Goal: Task Accomplishment & Management: Manage account settings

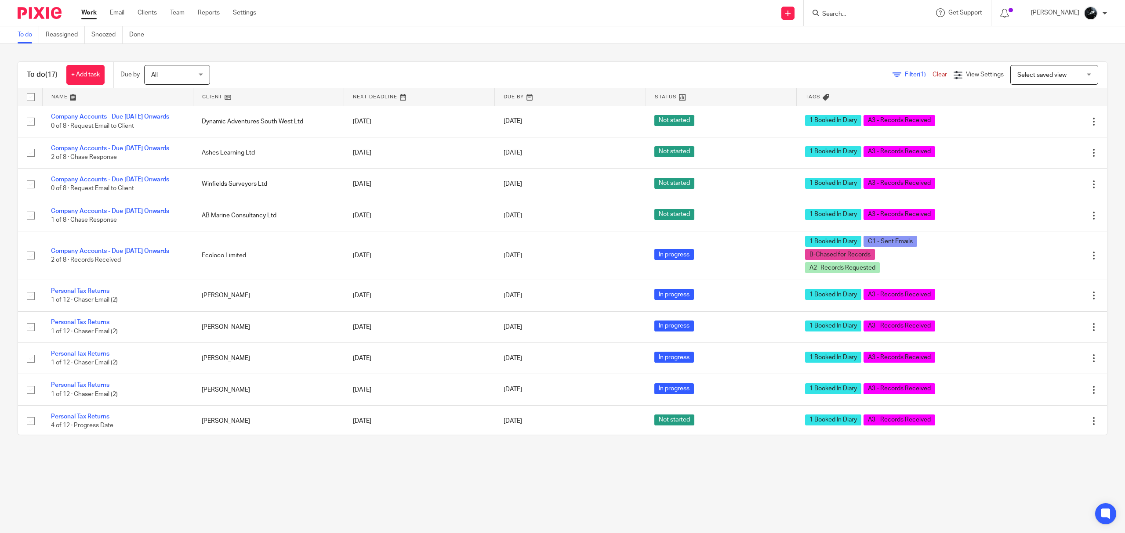
click at [868, 13] on input "Search" at bounding box center [860, 15] width 79 height 8
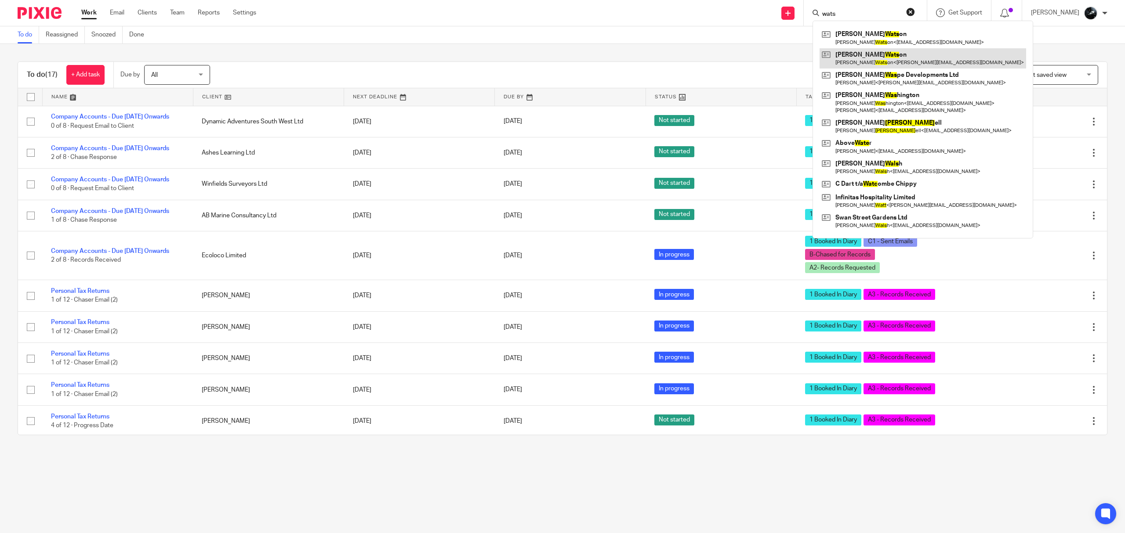
type input "wats"
click at [891, 53] on link at bounding box center [922, 58] width 206 height 20
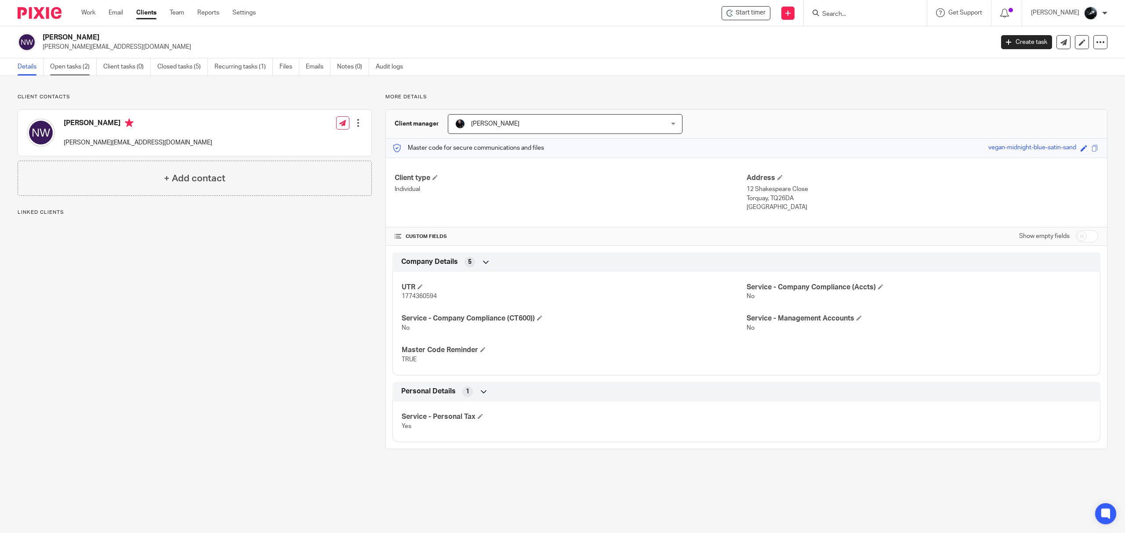
click at [77, 72] on link "Open tasks (2)" at bounding box center [73, 66] width 47 height 17
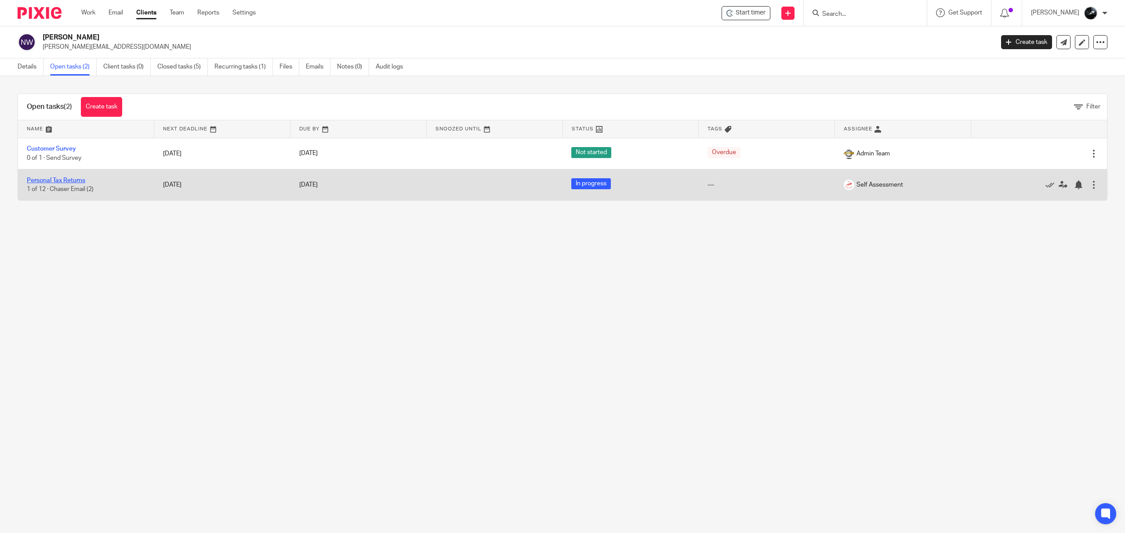
click at [72, 183] on link "Personal Tax Returns" at bounding box center [56, 181] width 58 height 6
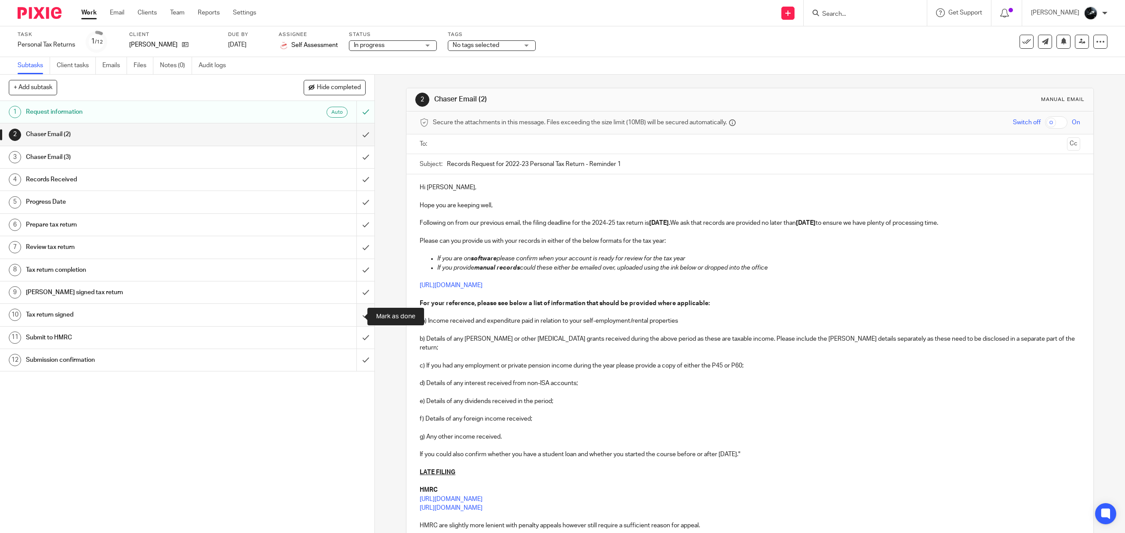
click at [353, 313] on input "submit" at bounding box center [187, 315] width 374 height 22
click at [354, 290] on input "submit" at bounding box center [187, 293] width 374 height 22
click at [347, 273] on input "submit" at bounding box center [187, 270] width 374 height 22
click at [346, 246] on input "submit" at bounding box center [187, 247] width 374 height 22
click at [350, 231] on input "submit" at bounding box center [187, 225] width 374 height 22
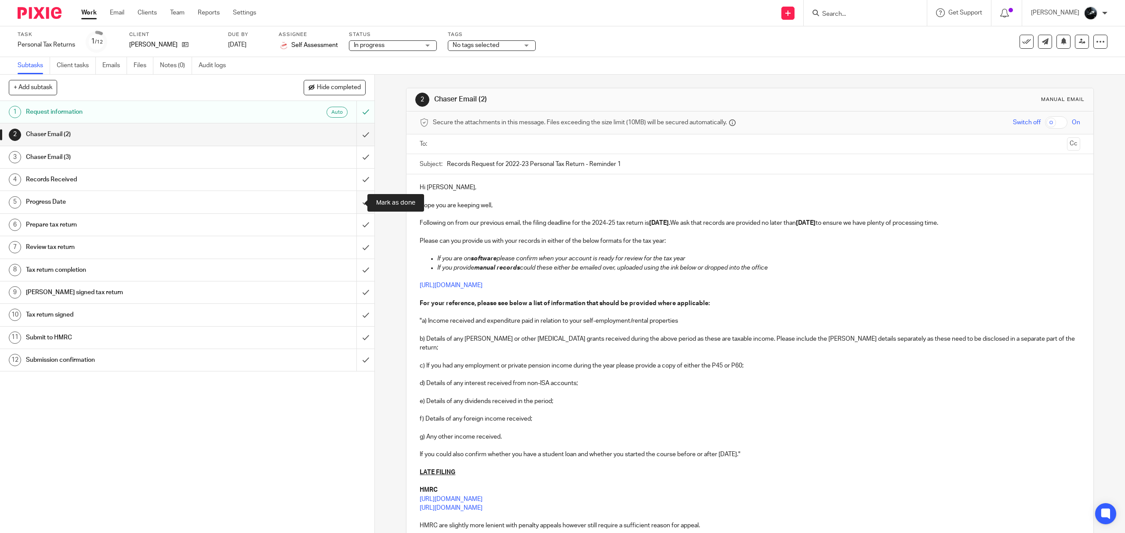
click at [347, 206] on input "submit" at bounding box center [187, 202] width 374 height 22
click at [348, 178] on input "submit" at bounding box center [187, 180] width 374 height 22
click at [351, 162] on input "submit" at bounding box center [187, 157] width 374 height 22
click at [347, 134] on input "submit" at bounding box center [187, 134] width 374 height 22
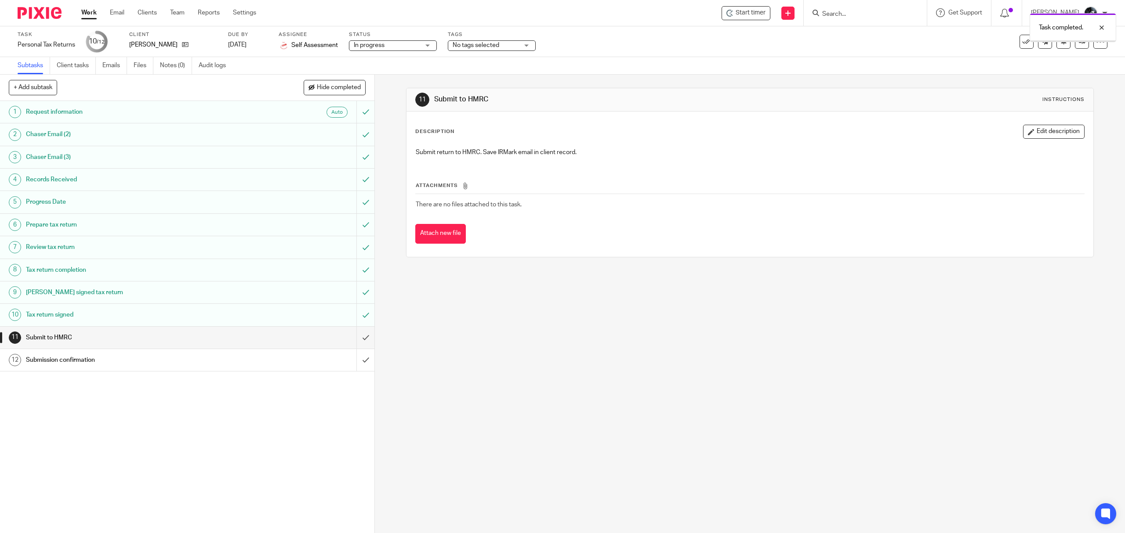
click at [494, 48] on span "No tags selected" at bounding box center [486, 45] width 66 height 9
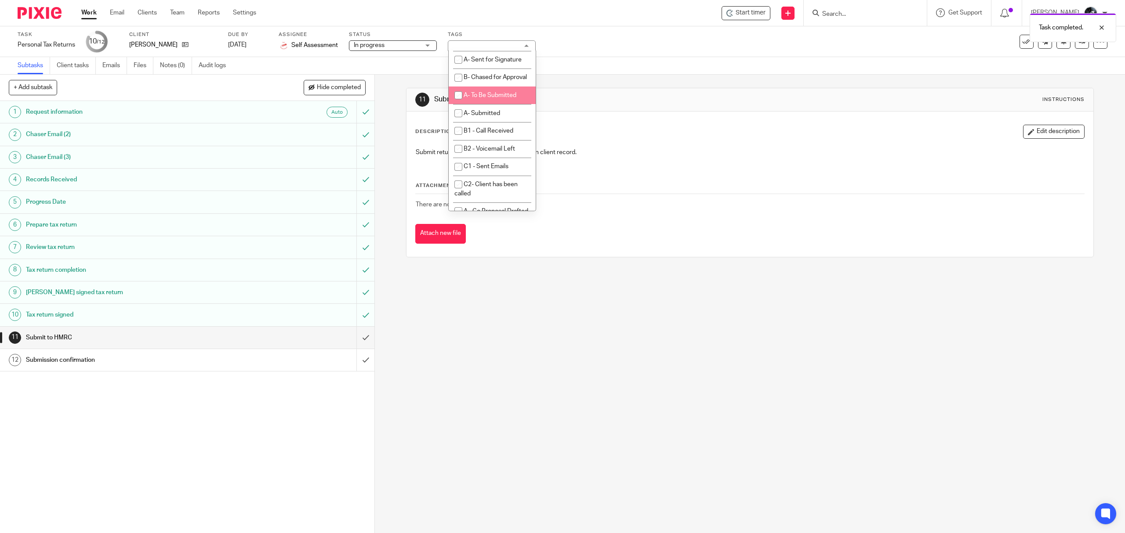
click at [496, 105] on li "A- To Be Submitted" at bounding box center [492, 96] width 87 height 18
checkbox input "true"
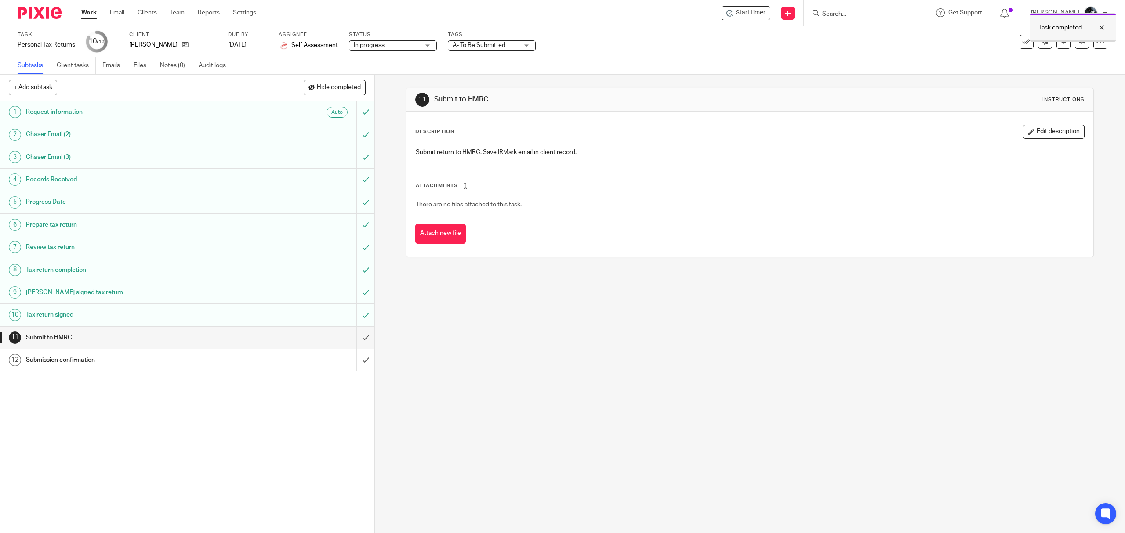
click at [1076, 40] on div "Task completed." at bounding box center [1072, 27] width 87 height 29
click at [1078, 43] on link at bounding box center [1082, 42] width 14 height 14
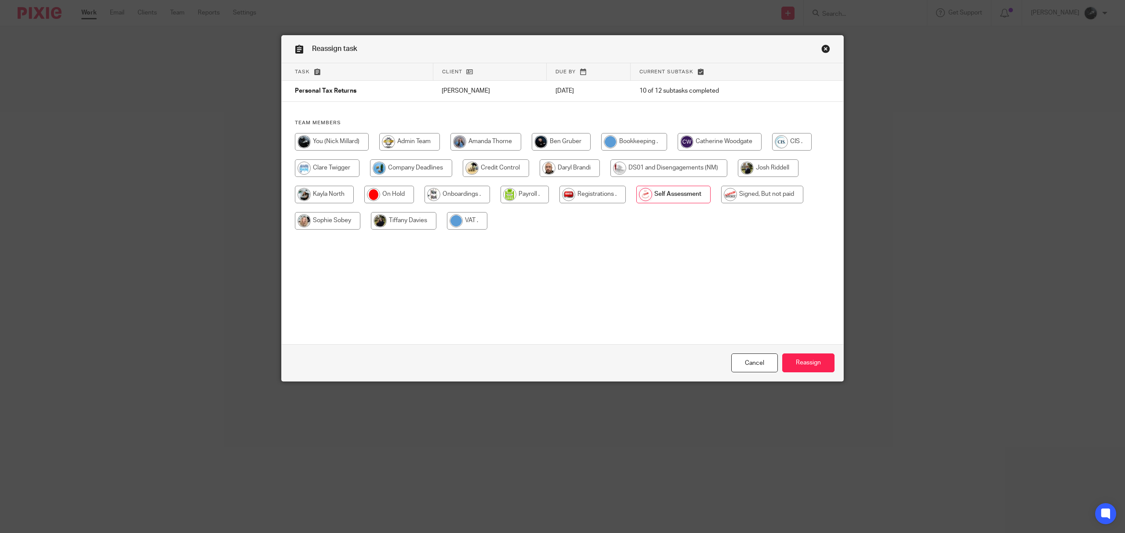
click at [770, 190] on input "radio" at bounding box center [762, 195] width 82 height 18
radio input "true"
click at [806, 361] on input "Reassign" at bounding box center [808, 363] width 52 height 19
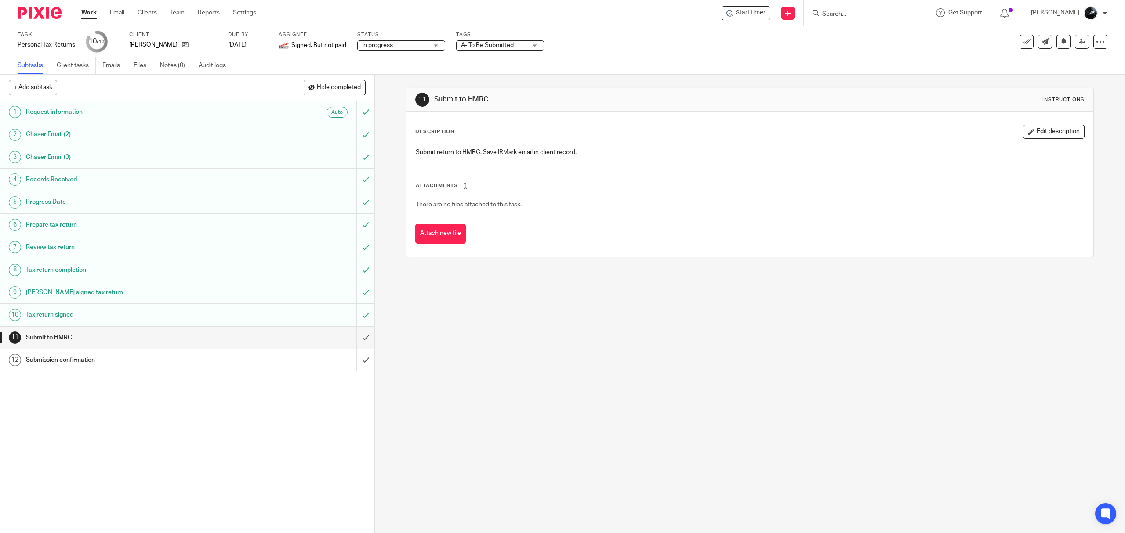
click at [38, 12] on img at bounding box center [40, 13] width 44 height 12
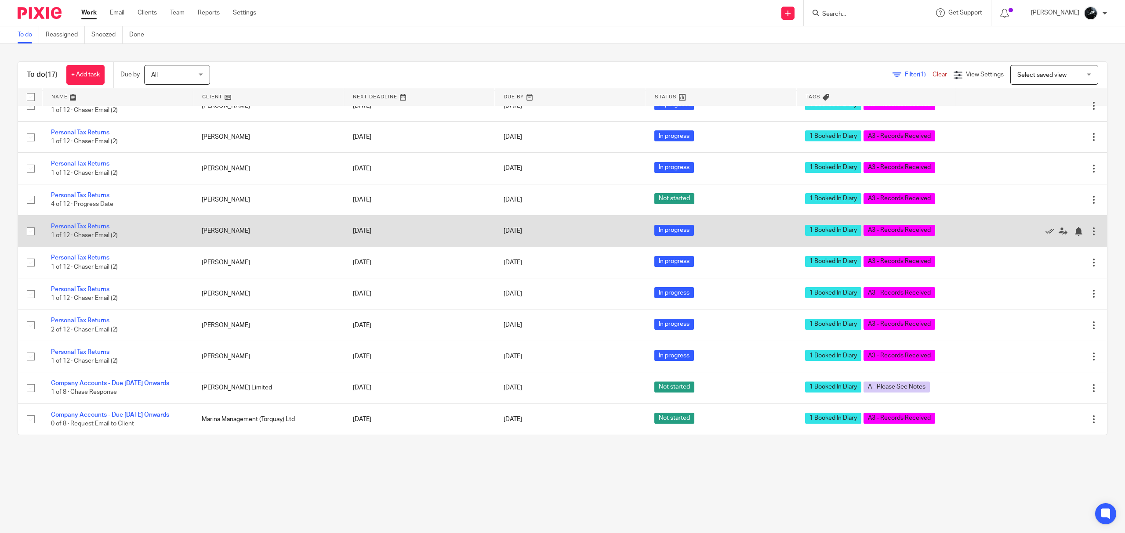
scroll to position [254, 0]
